Goal: Task Accomplishment & Management: Complete application form

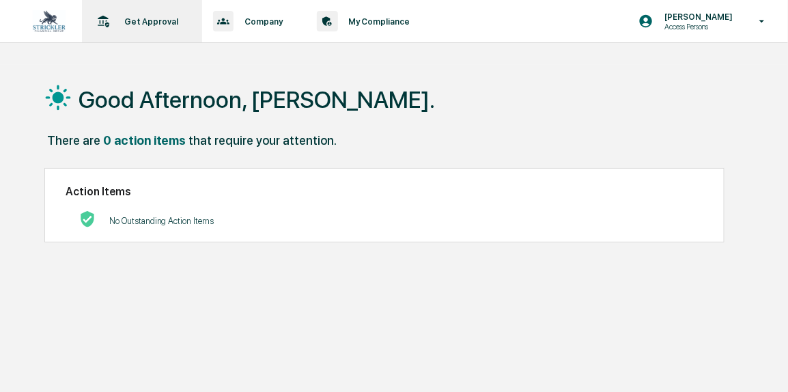
click at [162, 25] on p "Get Approval" at bounding box center [150, 21] width 72 height 10
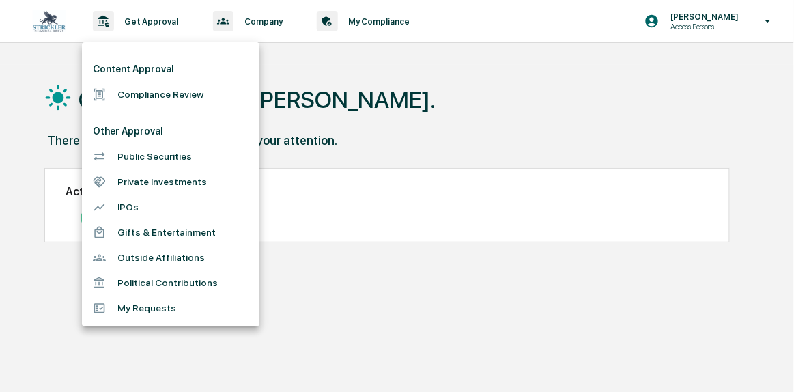
click at [160, 70] on li "Content Approval" at bounding box center [170, 69] width 177 height 25
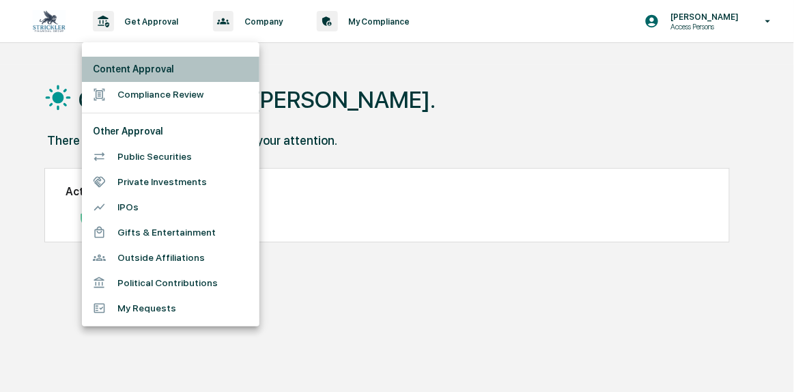
click at [162, 79] on li "Content Approval" at bounding box center [170, 69] width 177 height 25
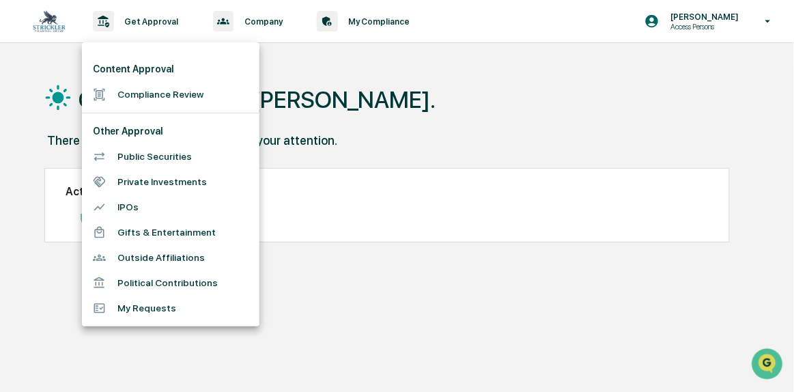
click at [163, 94] on li "Compliance Review" at bounding box center [170, 94] width 177 height 25
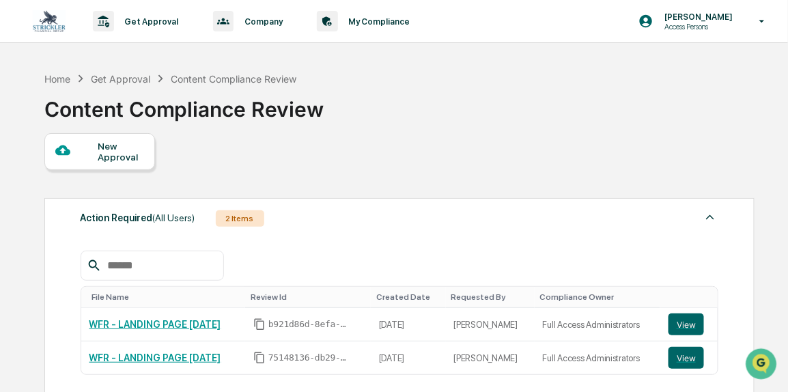
click at [132, 152] on div "New Approval" at bounding box center [121, 152] width 46 height 22
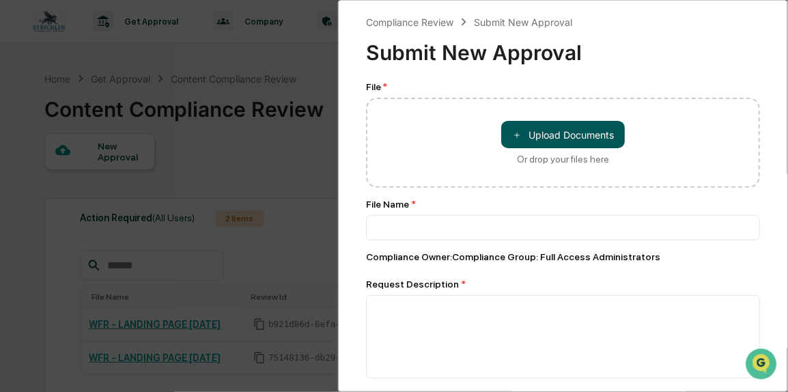
click at [513, 125] on button "＋ Upload Documents" at bounding box center [563, 134] width 124 height 27
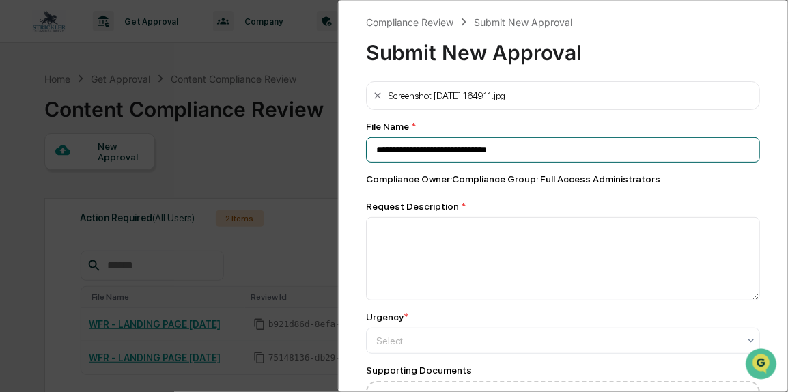
click at [403, 158] on input "**********" at bounding box center [563, 149] width 394 height 25
type input "**********"
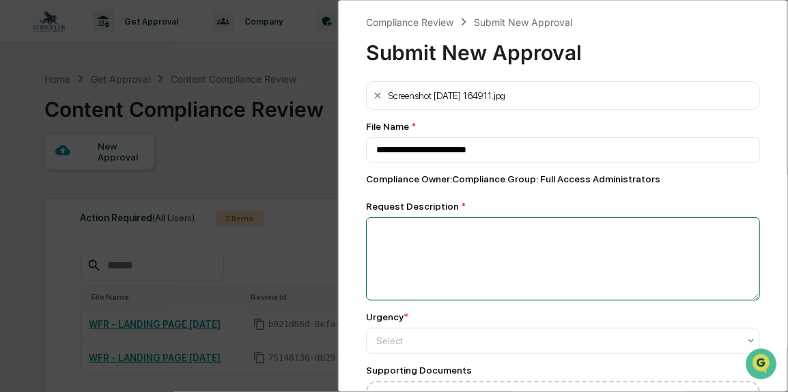
click at [399, 235] on textarea at bounding box center [563, 258] width 394 height 83
type textarea "**********"
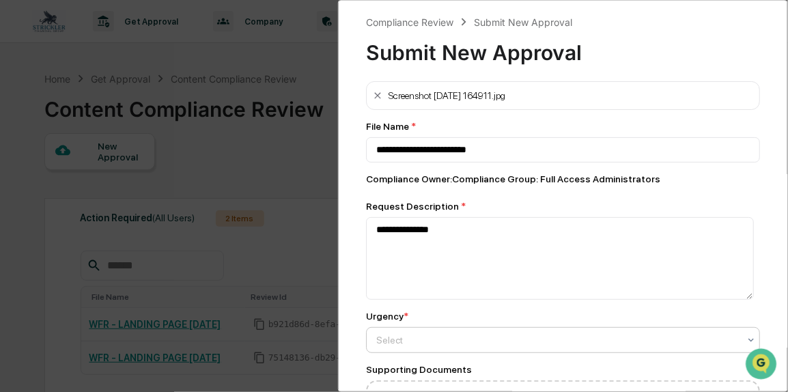
click at [405, 346] on div at bounding box center [557, 340] width 362 height 14
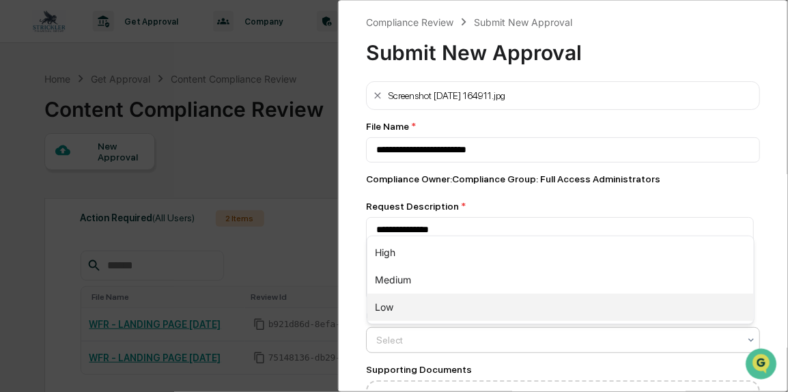
click at [401, 314] on div "Low" at bounding box center [560, 307] width 386 height 27
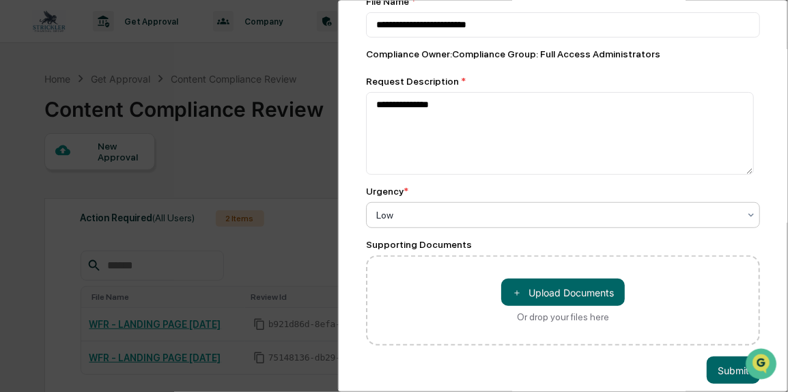
scroll to position [147, 0]
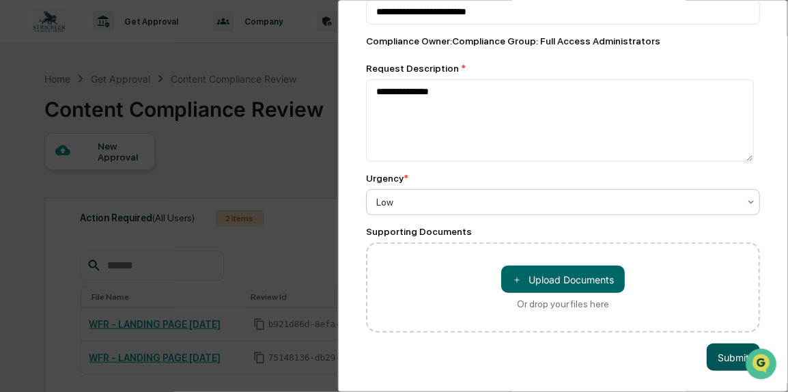
click at [715, 347] on button "Submit" at bounding box center [732, 356] width 53 height 27
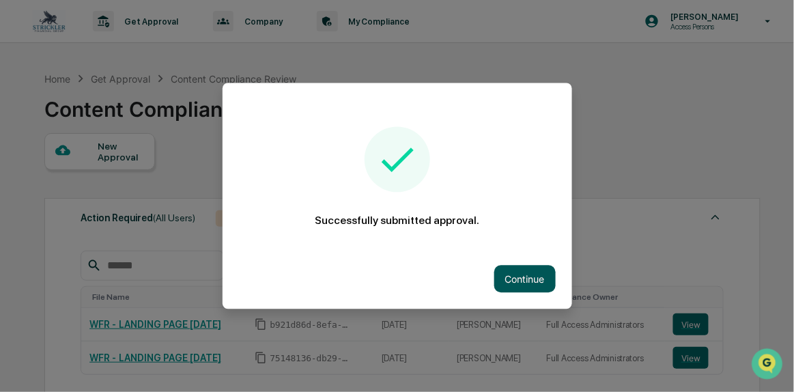
click at [524, 284] on button "Continue" at bounding box center [524, 279] width 61 height 27
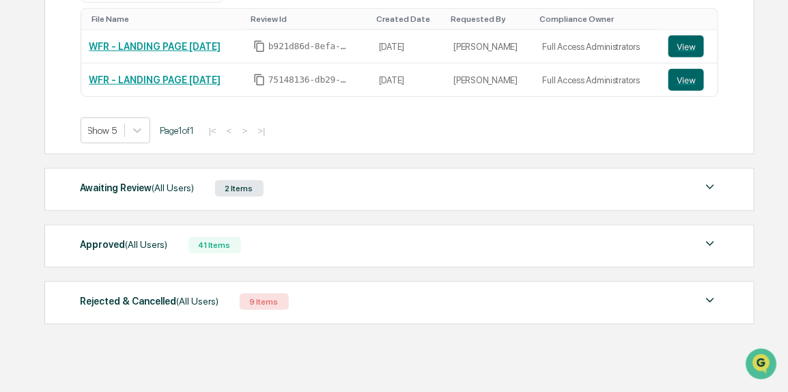
scroll to position [277, 0]
click at [498, 164] on div "Action Required (All Users) 2 Items File Name Review Id Created Date Requested …" at bounding box center [398, 123] width 709 height 418
click at [498, 185] on div "Awaiting Review (All Users) 2 Items" at bounding box center [400, 189] width 638 height 19
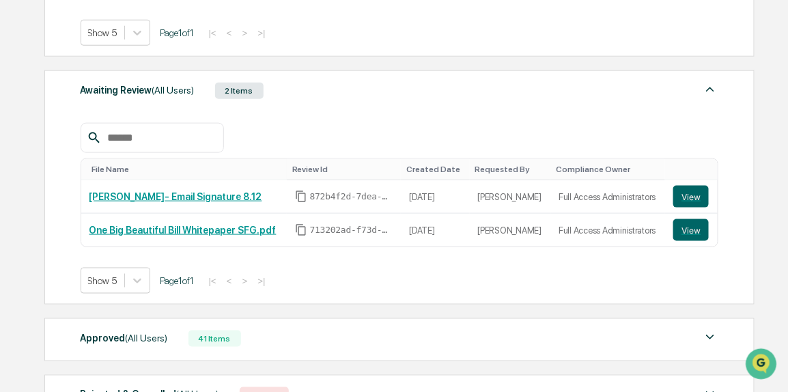
scroll to position [478, 0]
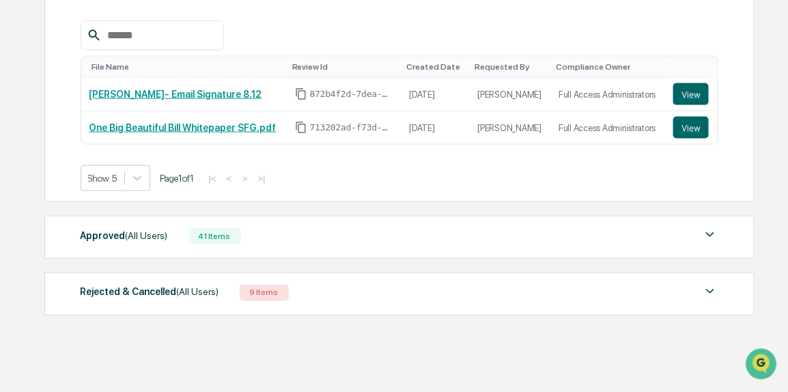
click at [489, 229] on div "Approved (All Users) 41 Items" at bounding box center [400, 236] width 638 height 19
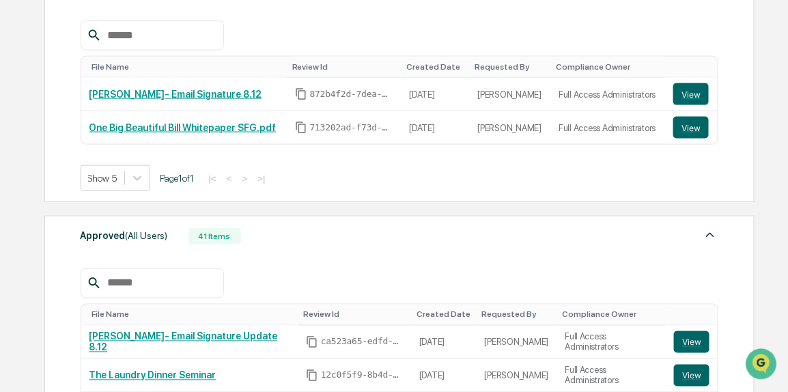
click at [489, 229] on div "Approved (All Users) 41 Items" at bounding box center [400, 236] width 638 height 19
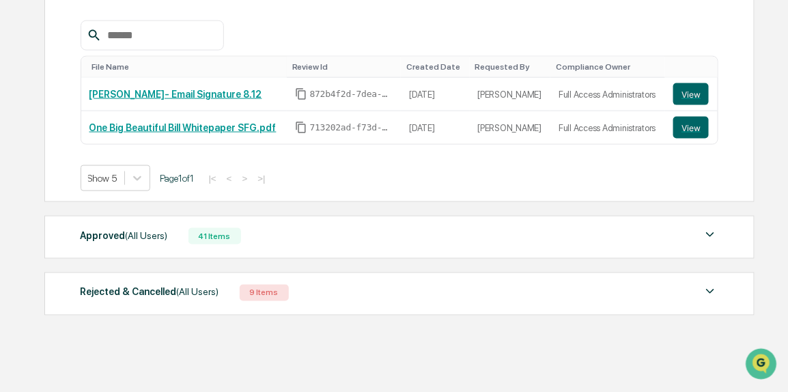
click at [489, 229] on div "Approved (All Users) 41 Items" at bounding box center [400, 236] width 638 height 19
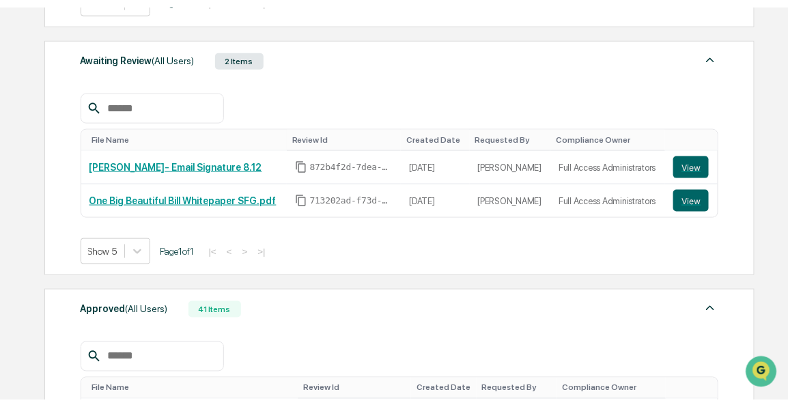
scroll to position [382, 0]
